Goal: Information Seeking & Learning: Learn about a topic

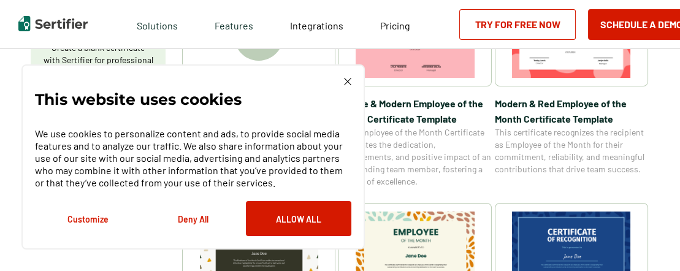
scroll to position [306, 0]
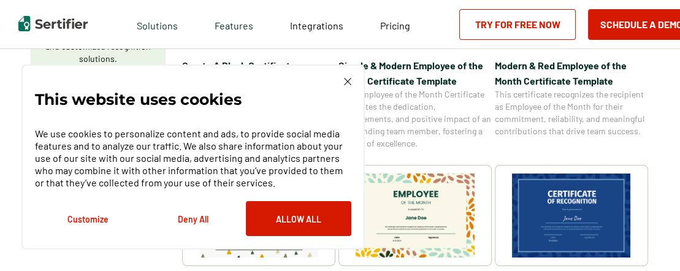
click at [349, 77] on div "This website uses cookies We use cookies to personalize content and ads, to pro…" at bounding box center [192, 156] width 343 height 185
click at [189, 220] on button "Deny All" at bounding box center [192, 218] width 105 height 35
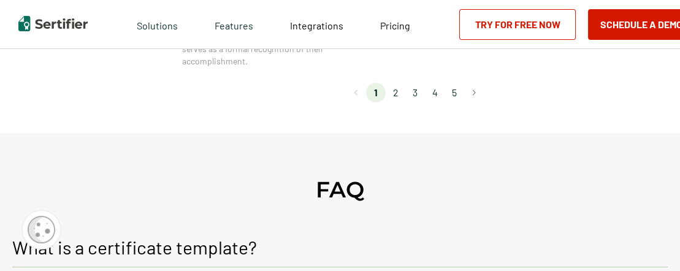
scroll to position [1164, 0]
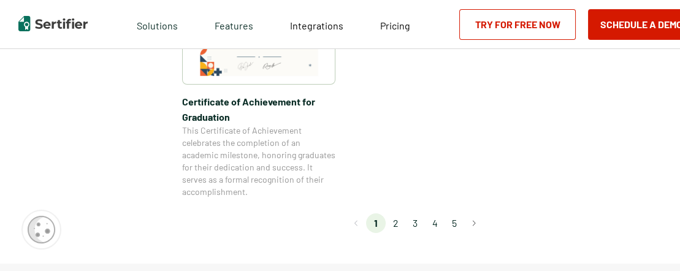
click at [397, 224] on li "2" at bounding box center [395, 223] width 20 height 20
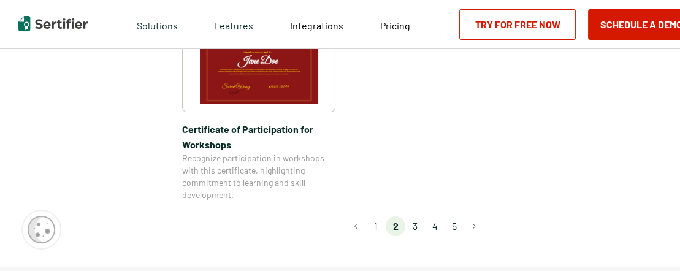
click at [417, 216] on li "3" at bounding box center [415, 226] width 20 height 20
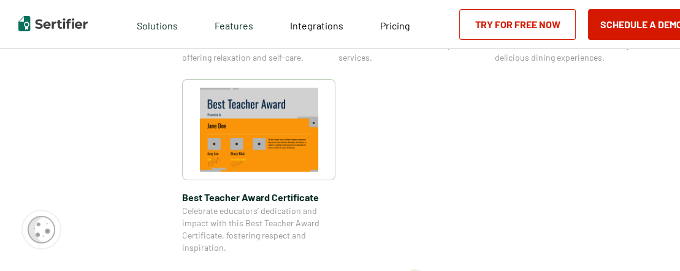
scroll to position [981, 0]
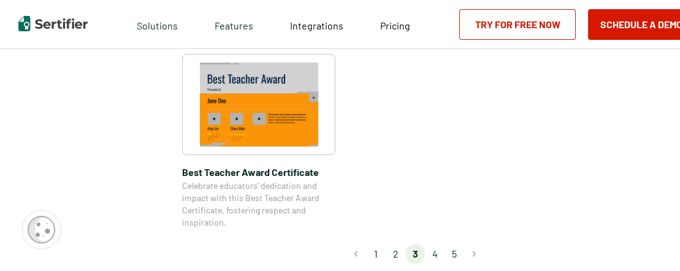
click at [438, 254] on li "4" at bounding box center [435, 254] width 20 height 20
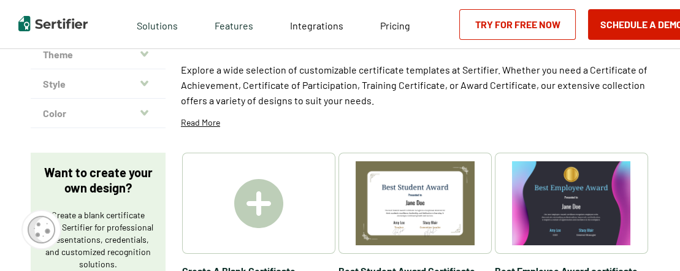
scroll to position [123, 0]
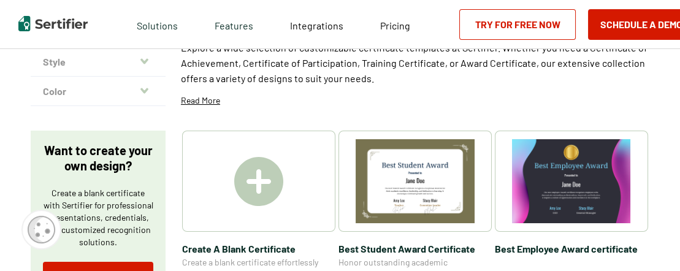
click at [256, 180] on img at bounding box center [258, 181] width 49 height 49
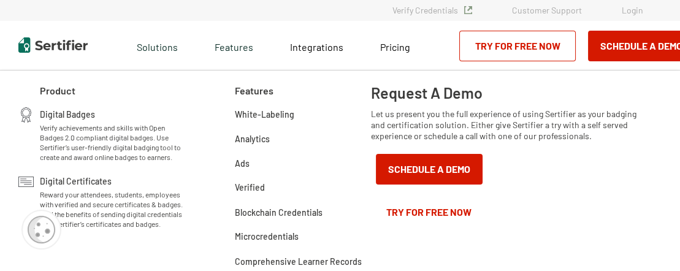
scroll to position [0, 0]
